Goal: Use online tool/utility: Utilize a website feature to perform a specific function

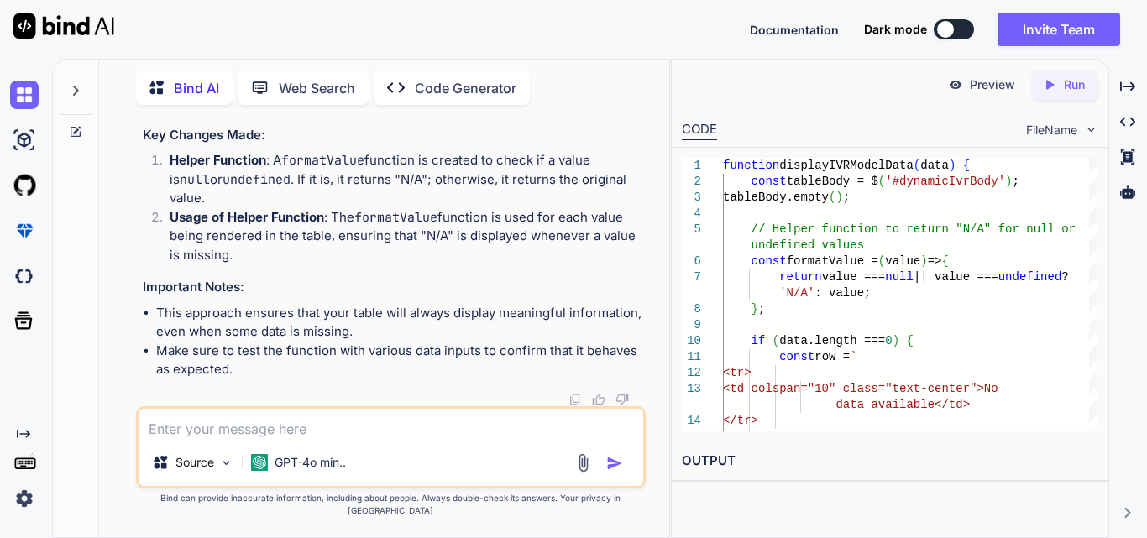
scroll to position [0, 384]
type textarea "function displayOrderData(data) { const tableBody = $('#orderDataTable tbody');…"
type textarea "x"
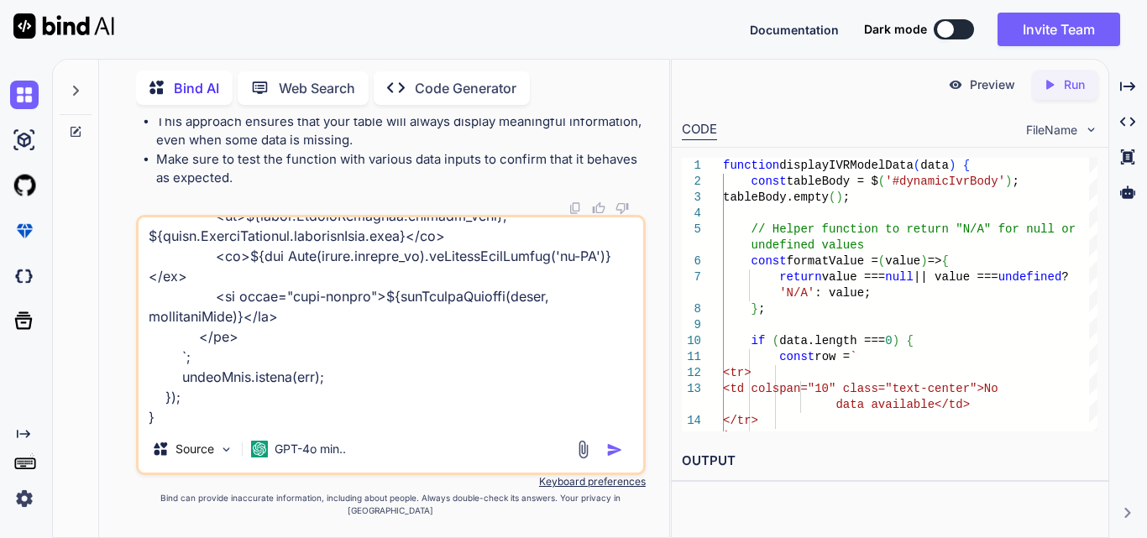
paste textarea "<div class="table-responsive"> <table id="orderDataTable" class="table clinicTa…"
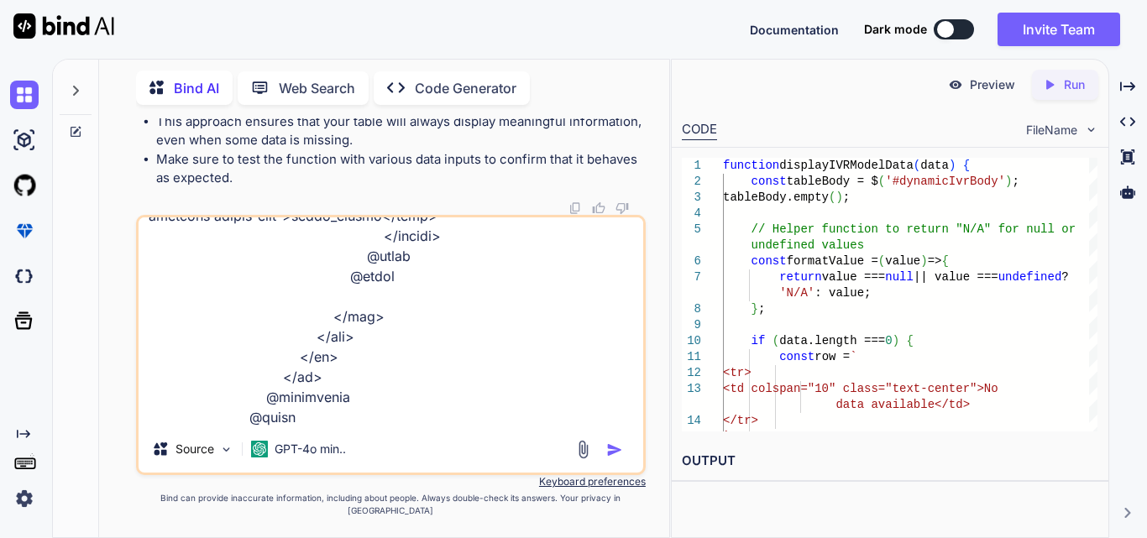
scroll to position [4335, 0]
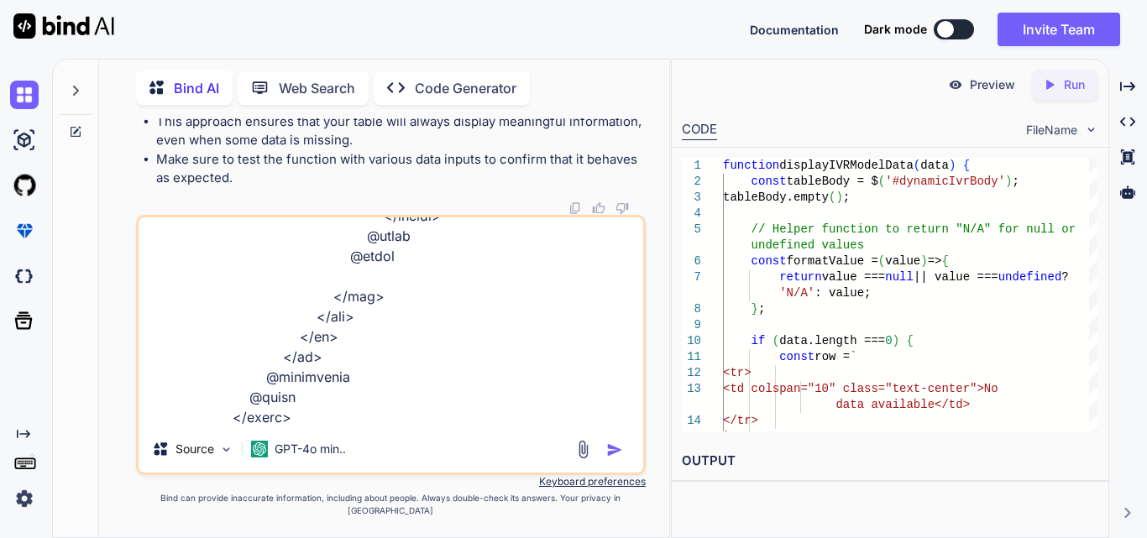
type textarea "function displayOrderData(data) { const tableBody = $('#orderDataTable tbody');…"
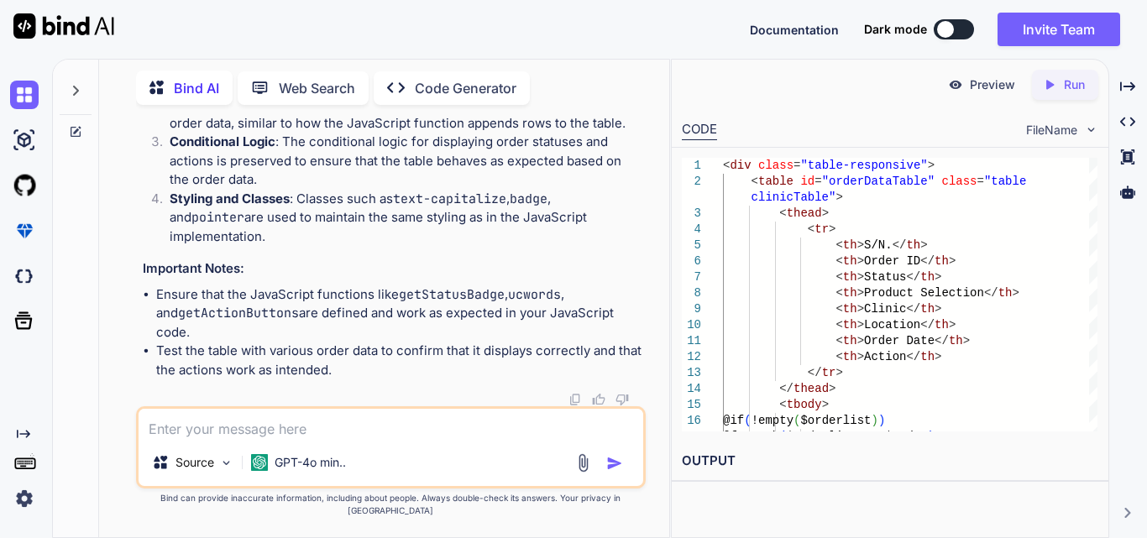
scroll to position [122761, 0]
click at [250, 439] on textarea at bounding box center [391, 424] width 505 height 30
paste textarea "<div class="table-responsive"> <table id="orderDataTable" class="table clinicTa…"
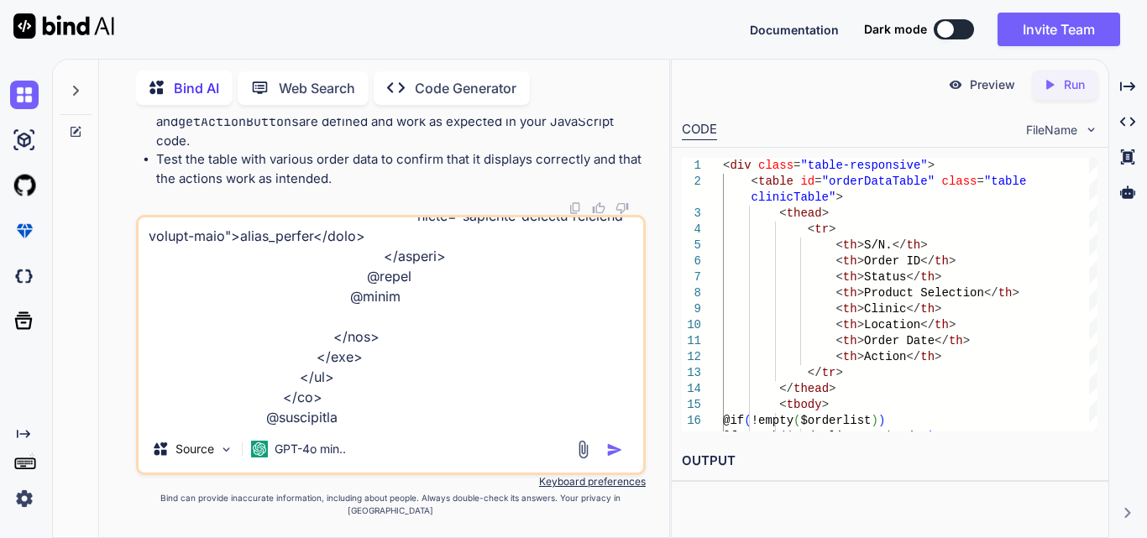
paste textarea "function displayOrderData(data) { const tableBody = $('#orderDataTable tbody');…"
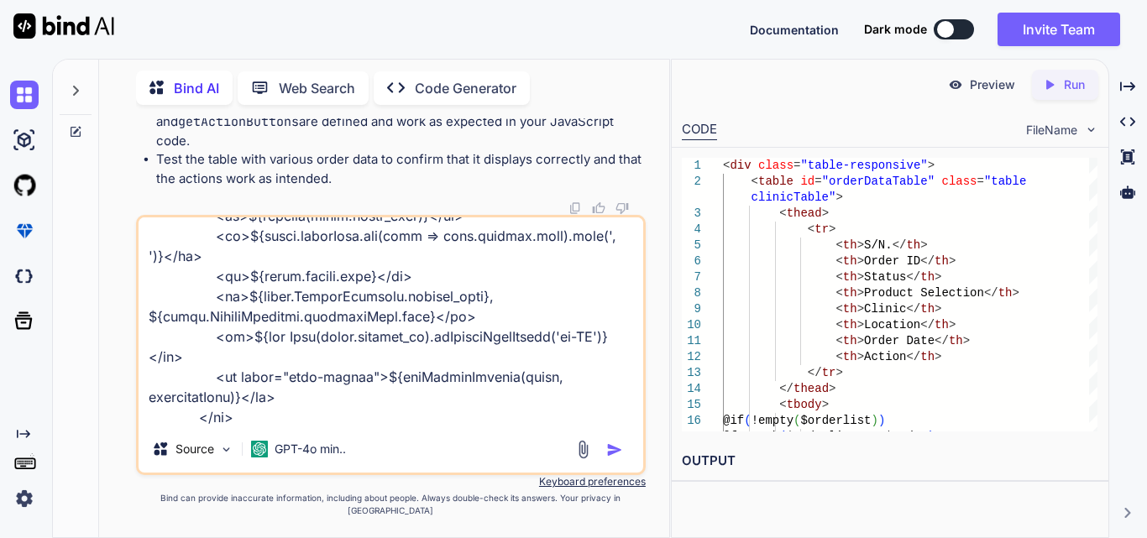
type textarea "correct js according to <div class="table-responsive"> <table id="orderDataTabl…"
click at [610, 458] on img "button" at bounding box center [614, 450] width 17 height 17
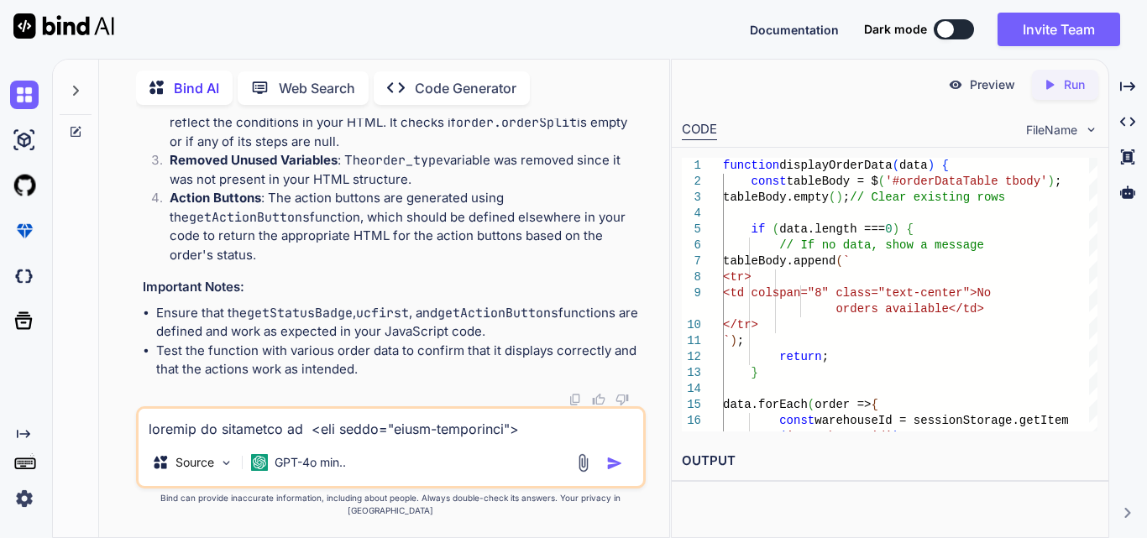
scroll to position [127092, 0]
drag, startPoint x: 475, startPoint y: 214, endPoint x: 583, endPoint y: 211, distance: 107.5
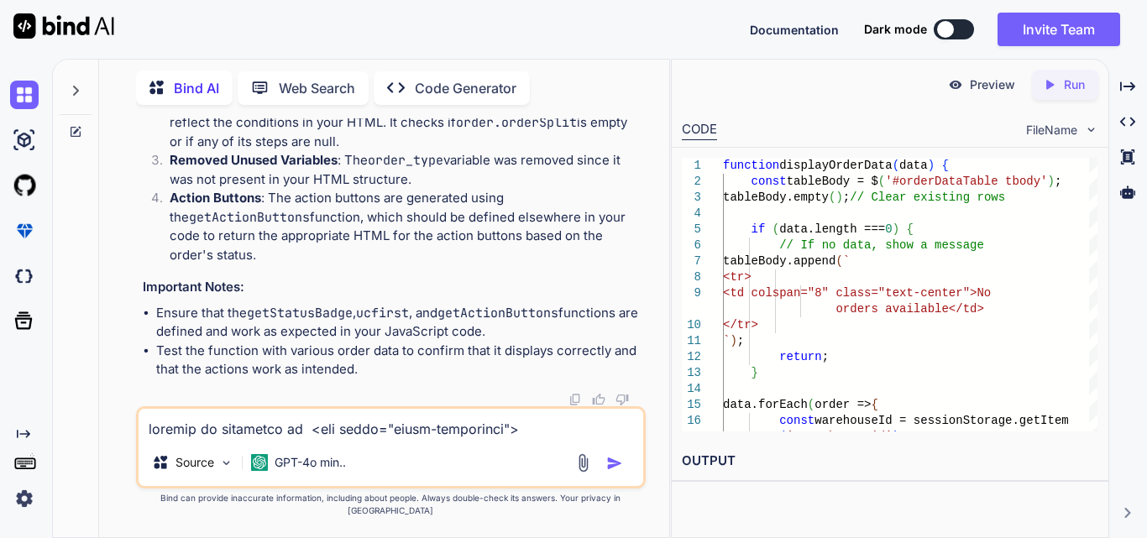
click at [224, 439] on textarea at bounding box center [391, 424] width 505 height 30
paste textarea "$('#orderFilterForm').on('submit', function (event) { event.preventDefault(); v…"
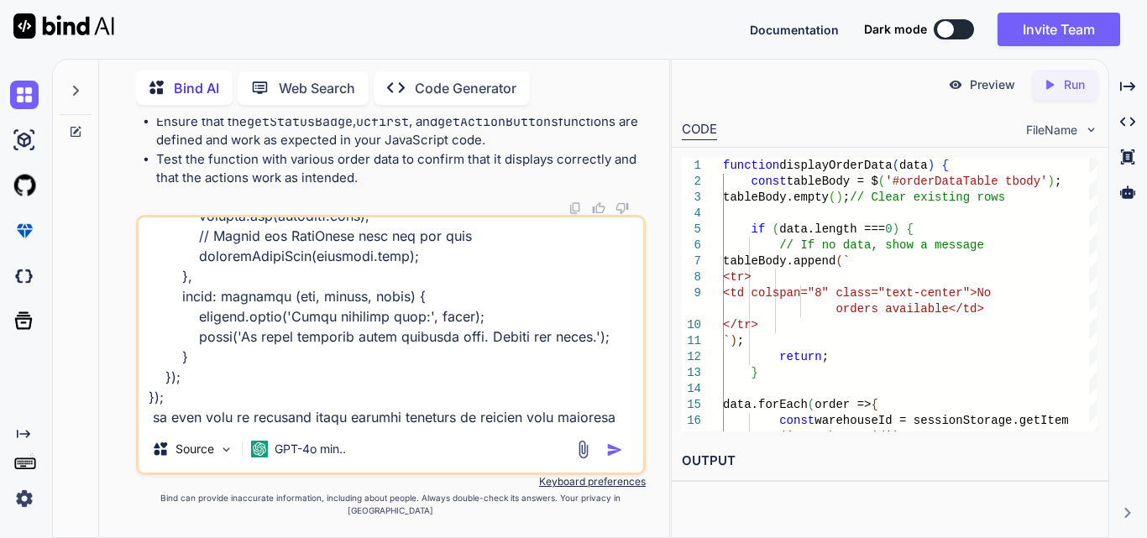
scroll to position [425, 0]
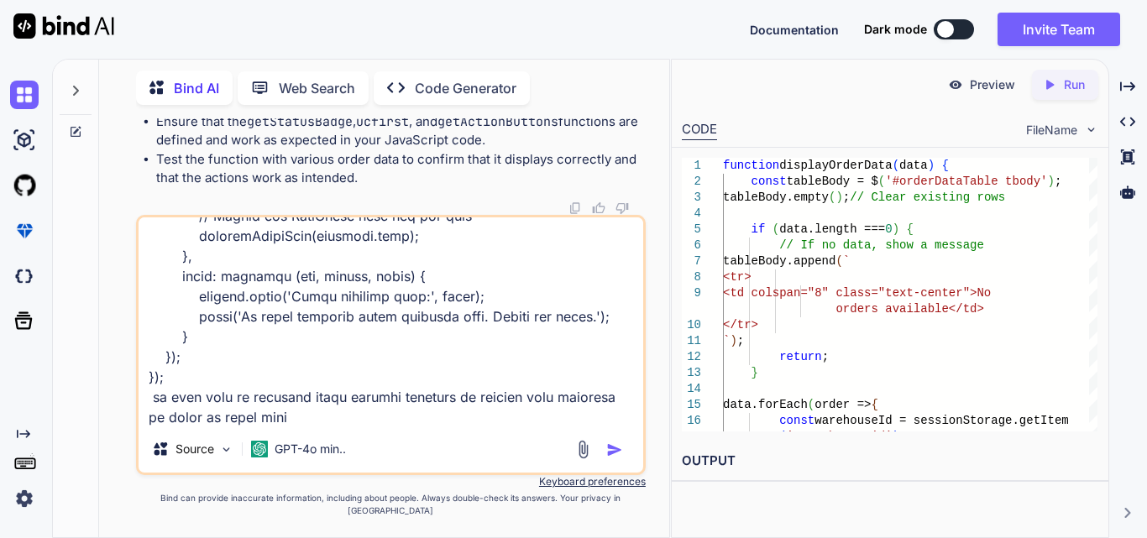
paste textarea "<div class="table-responsive"> <table id="orderDataTable" class="table clinicTa…"
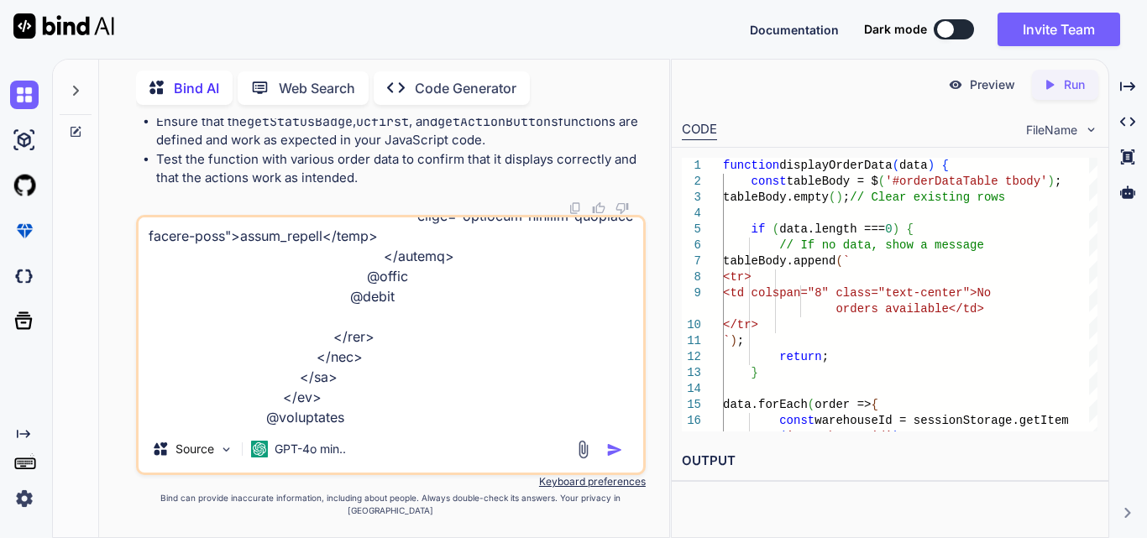
scroll to position [3952, 0]
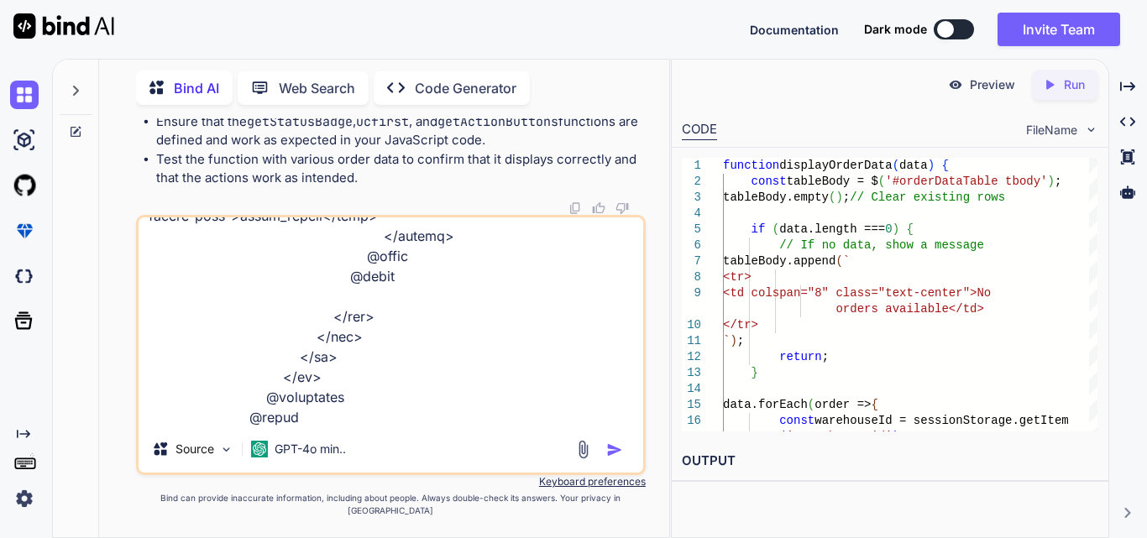
type textarea "$('#orderFilterForm').on('submit', function (event) { event.preventDefault(); v…"
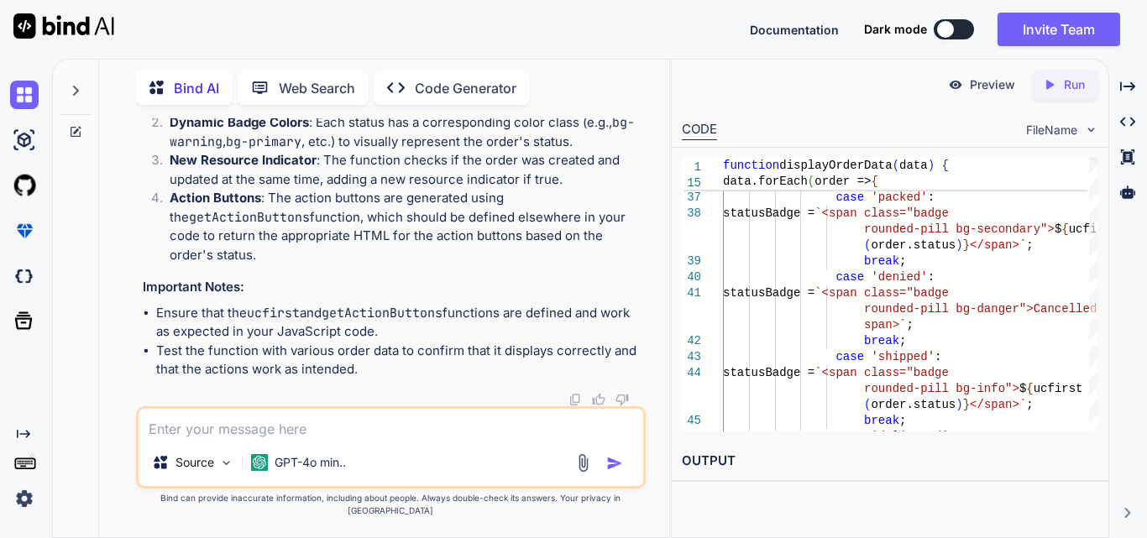
scroll to position [129882, 0]
drag, startPoint x: 373, startPoint y: 263, endPoint x: 610, endPoint y: 268, distance: 237.7
